Goal: Information Seeking & Learning: Stay updated

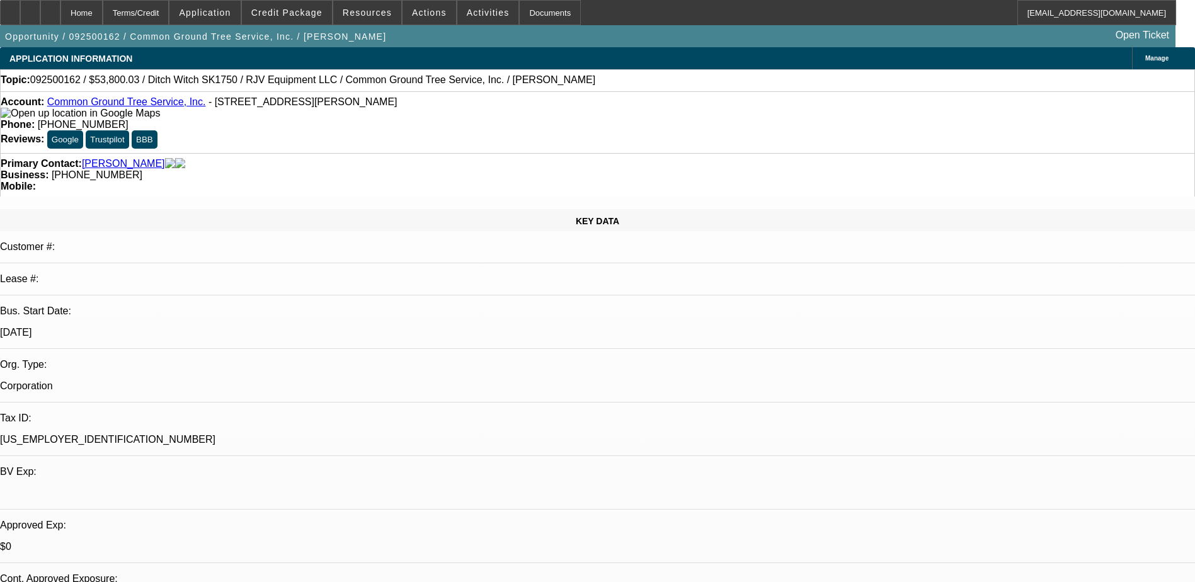
select select "0"
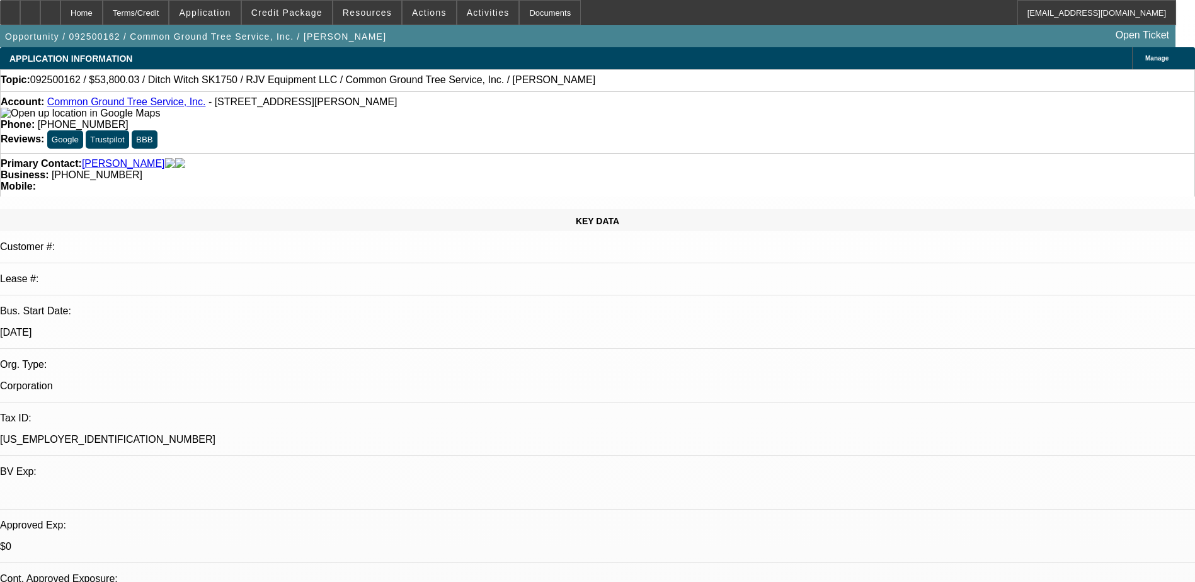
select select "0"
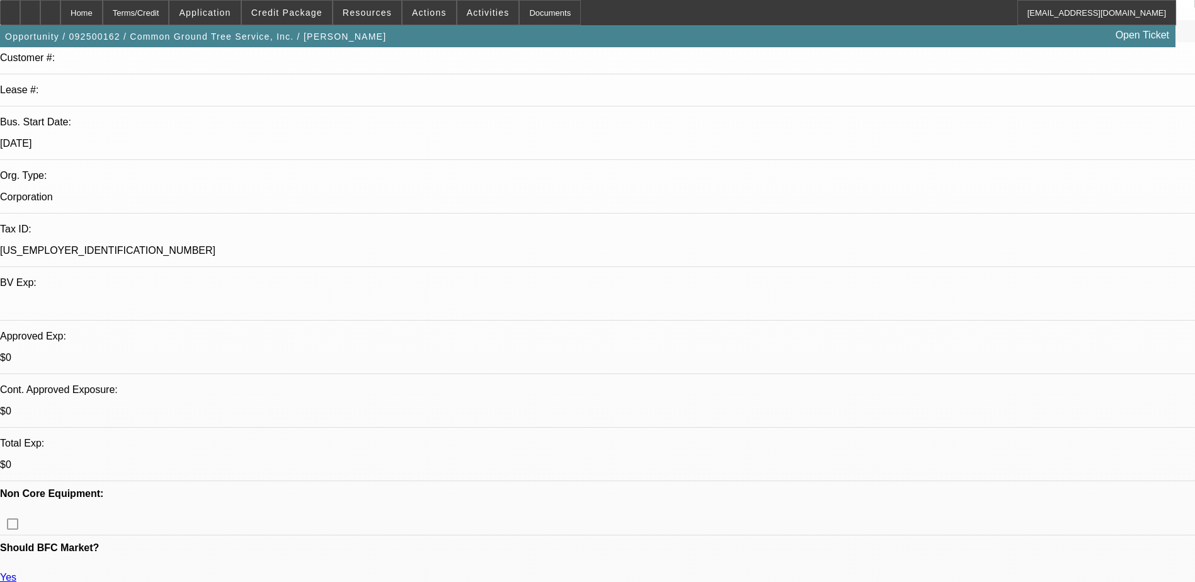
scroll to position [628, 0]
select select "1"
select select "3"
select select "6"
select select "1"
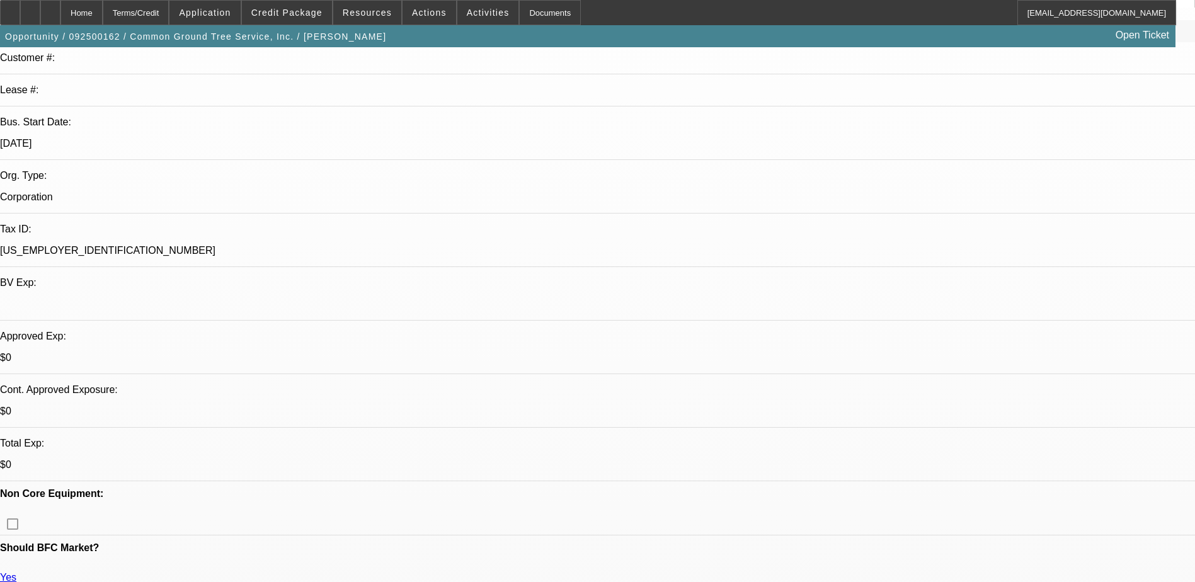
select select "3"
select select "6"
select select "1"
select select "3"
select select "6"
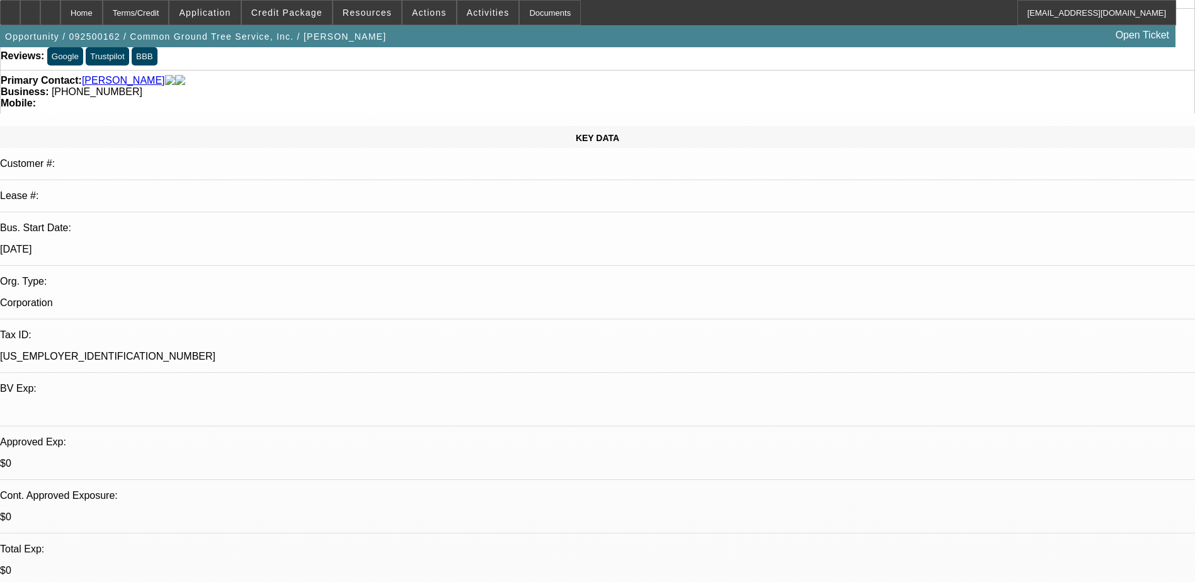
scroll to position [0, 0]
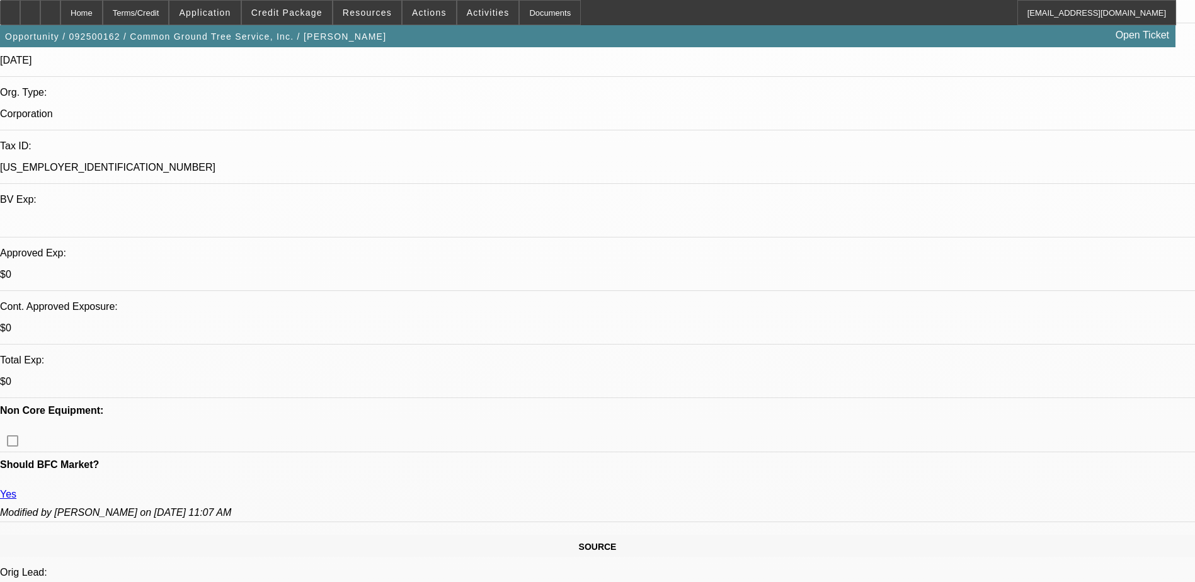
scroll to position [378, 0]
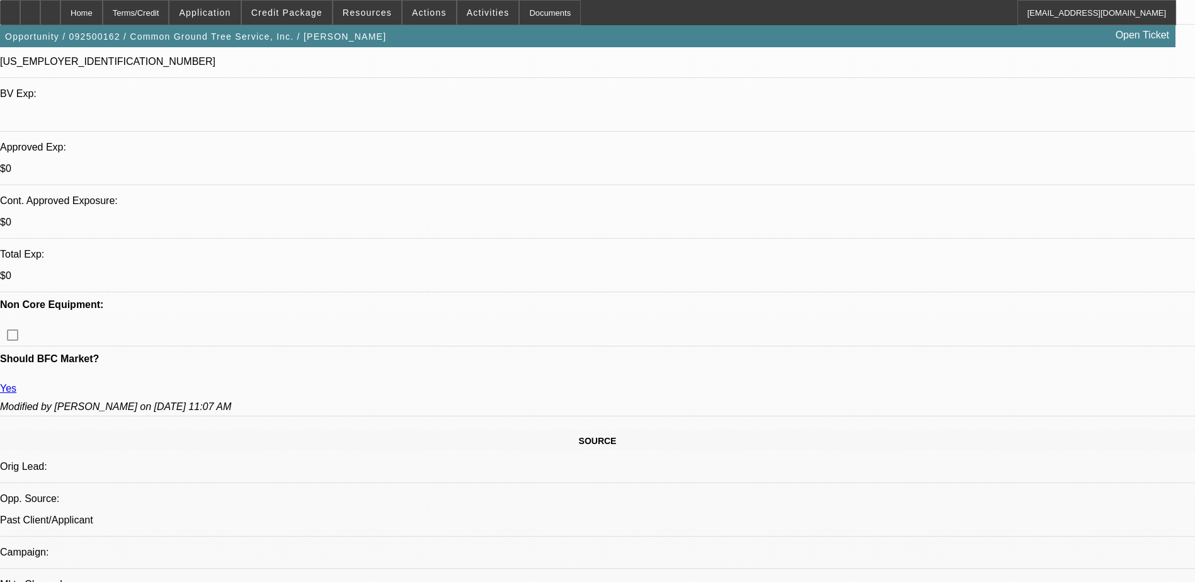
drag, startPoint x: 1040, startPoint y: 300, endPoint x: 1035, endPoint y: 295, distance: 8.0
